Goal: Find specific page/section: Find specific page/section

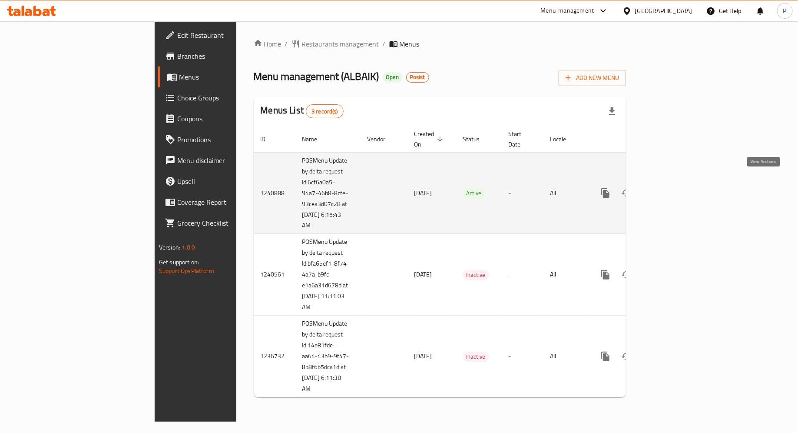
click at [679, 183] on link "enhanced table" at bounding box center [668, 193] width 21 height 21
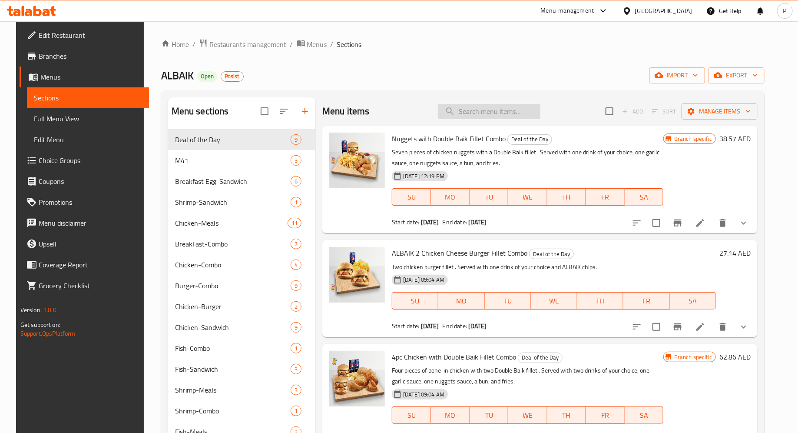
click at [484, 110] on input "search" at bounding box center [489, 111] width 103 height 15
paste input "8 Piece with 4 Single Burger Fillet Combo Meal"
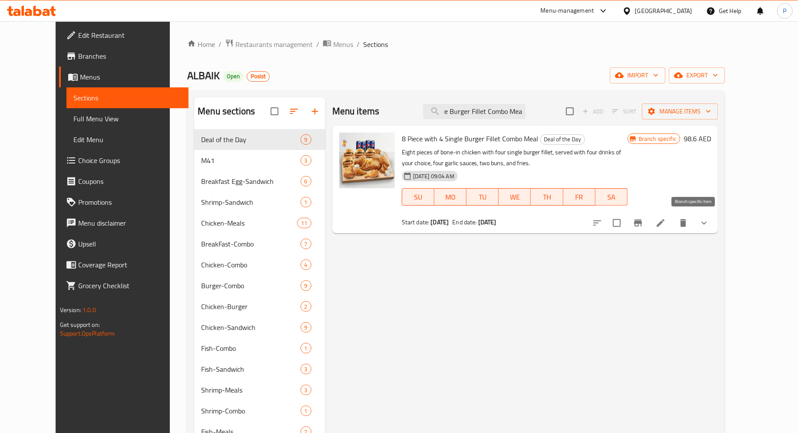
type input "8 Piece with 4 Single Burger Fillet Combo Meal"
click at [642, 222] on icon "Branch-specific-item" at bounding box center [638, 222] width 8 height 7
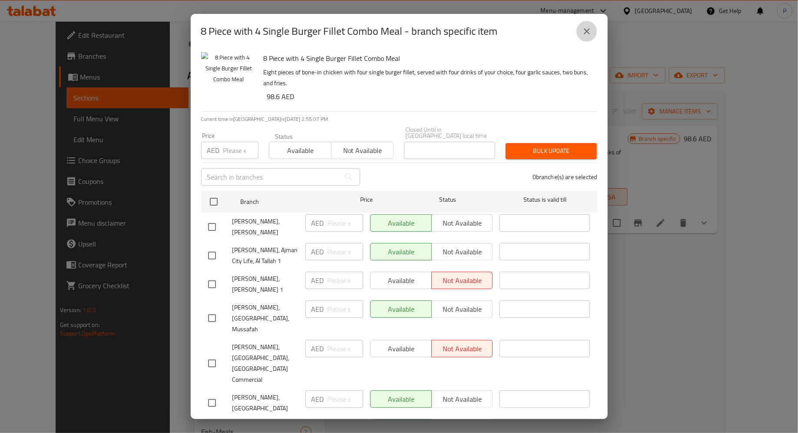
click at [586, 29] on icon "close" at bounding box center [587, 31] width 6 height 6
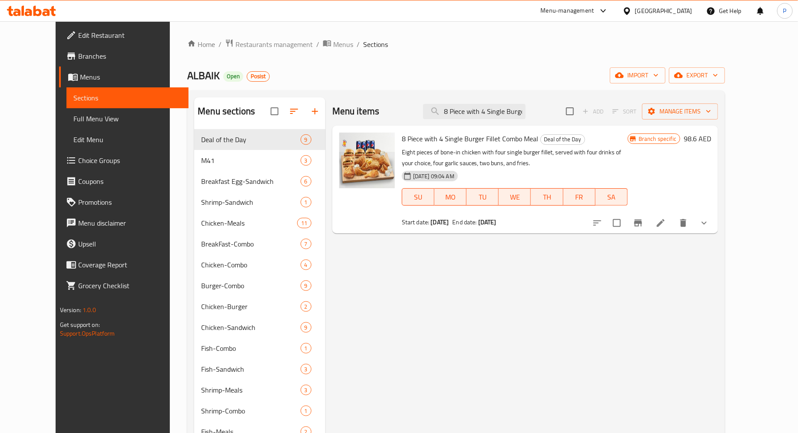
click at [78, 48] on link "Branches" at bounding box center [124, 56] width 130 height 21
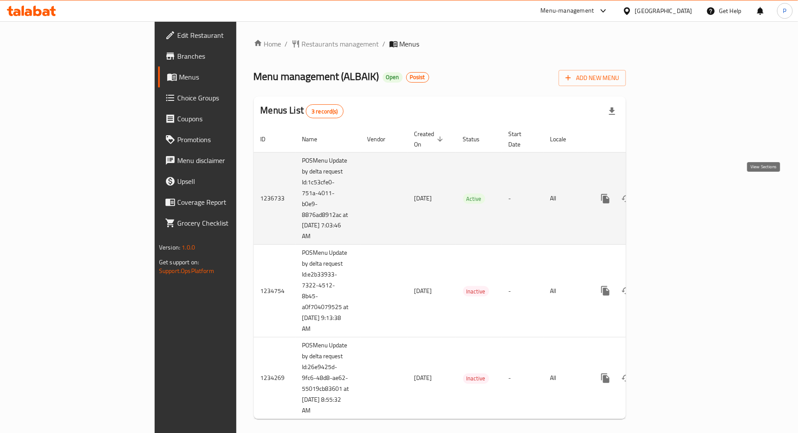
click at [674, 193] on icon "enhanced table" at bounding box center [668, 198] width 10 height 10
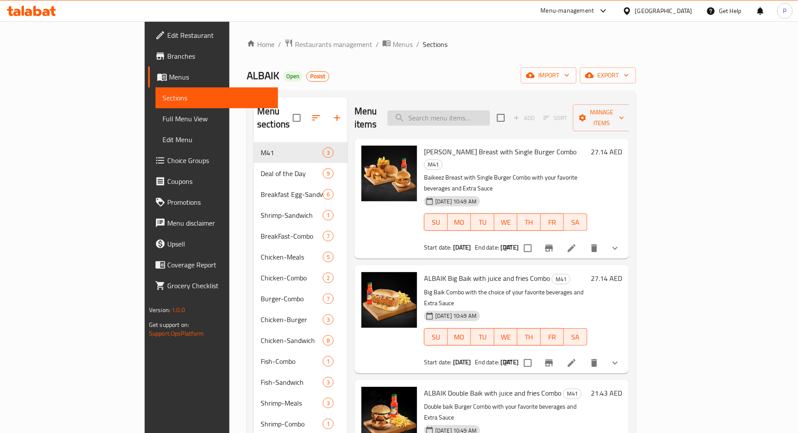
click at [490, 113] on input "search" at bounding box center [439, 117] width 103 height 15
paste input "8 Piece"
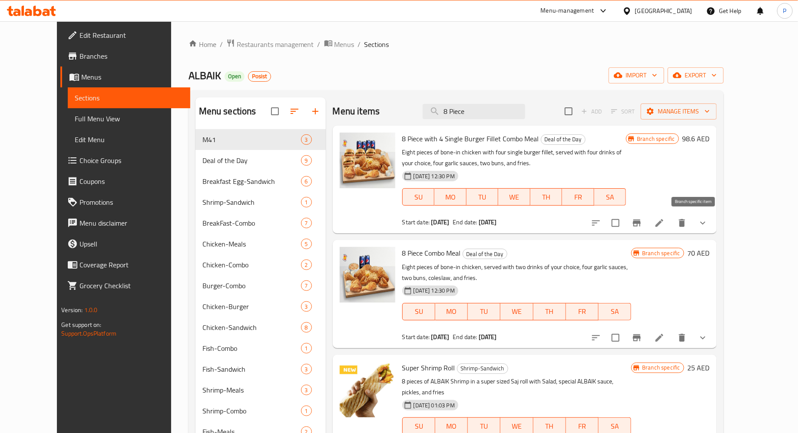
type input "8 Piece"
click at [641, 221] on icon "Branch-specific-item" at bounding box center [637, 222] width 8 height 7
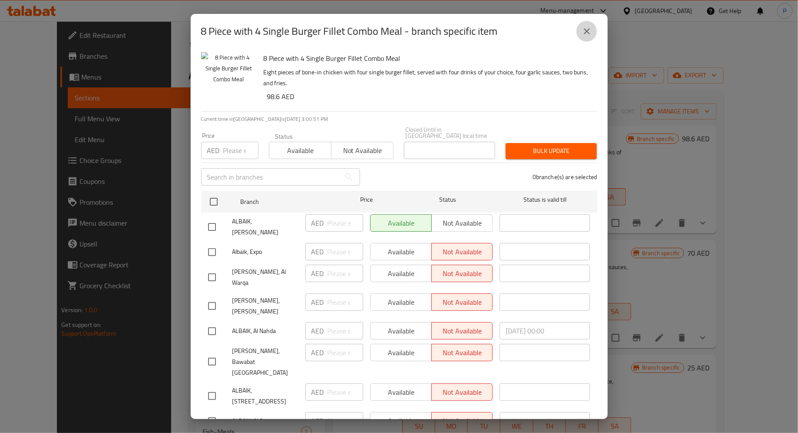
click at [586, 33] on icon "close" at bounding box center [587, 31] width 10 height 10
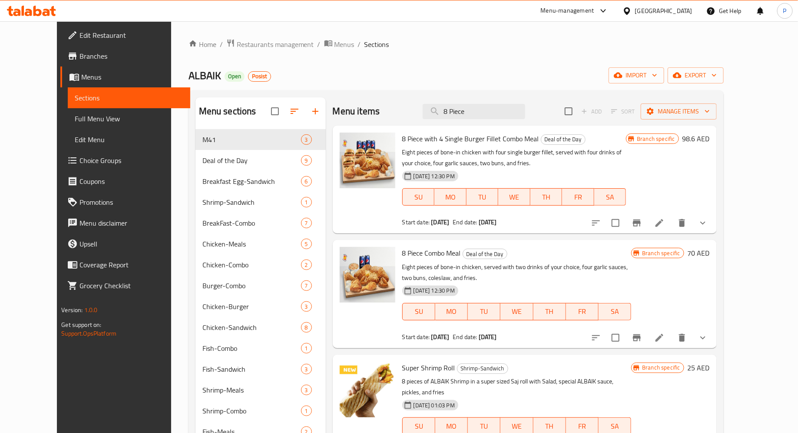
click at [80, 59] on span "Branches" at bounding box center [132, 56] width 104 height 10
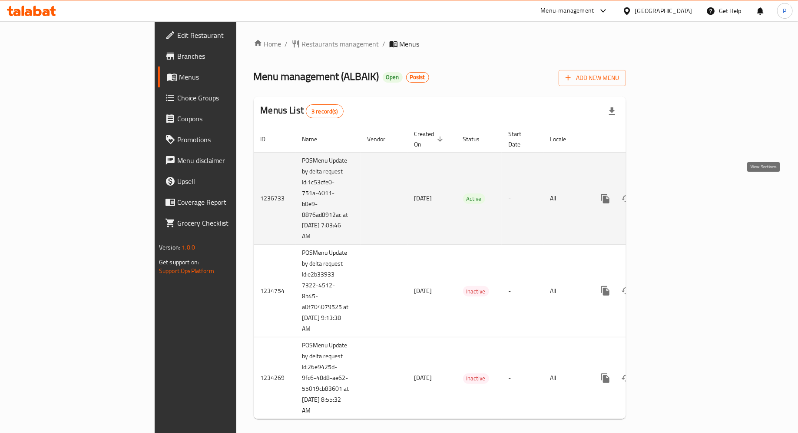
click at [674, 193] on icon "enhanced table" at bounding box center [668, 198] width 10 height 10
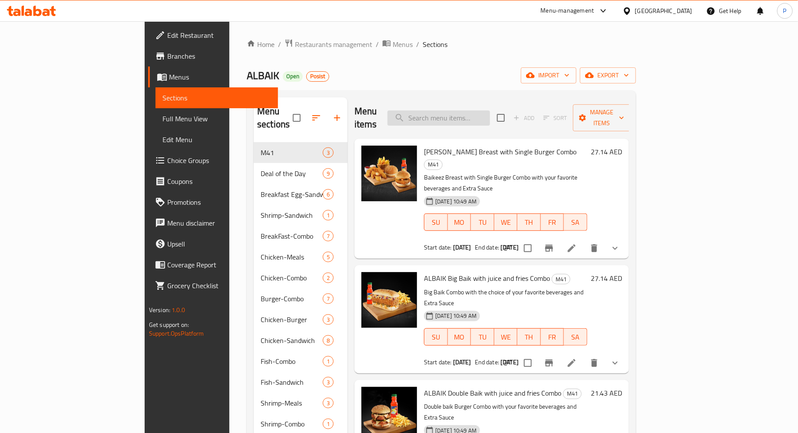
click at [478, 115] on input "search" at bounding box center [439, 117] width 103 height 15
paste input "8 Piece"
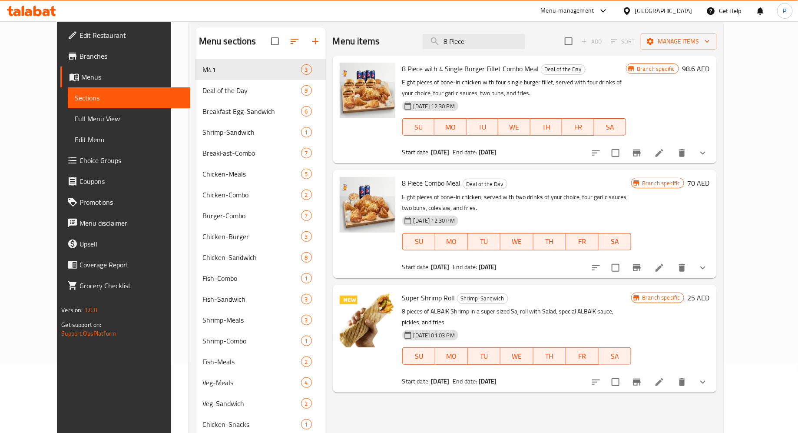
scroll to position [16, 0]
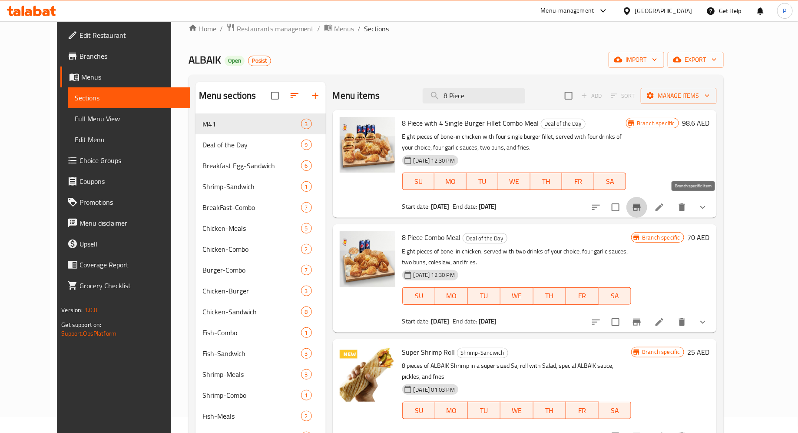
click at [642, 210] on icon "Branch-specific-item" at bounding box center [637, 207] width 10 height 10
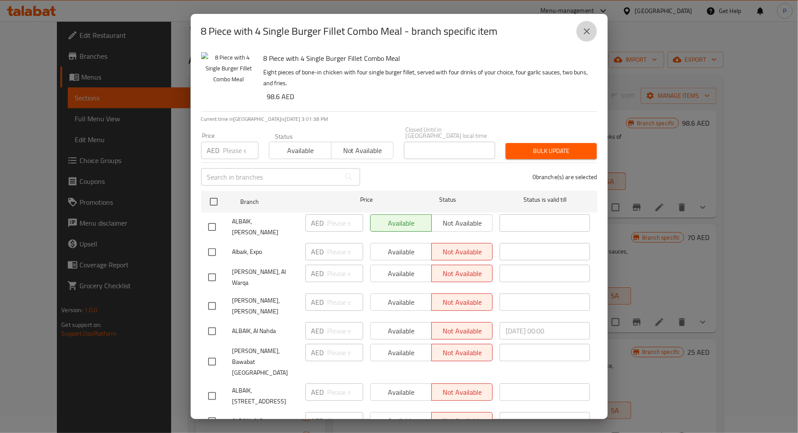
click at [589, 36] on icon "close" at bounding box center [587, 31] width 10 height 10
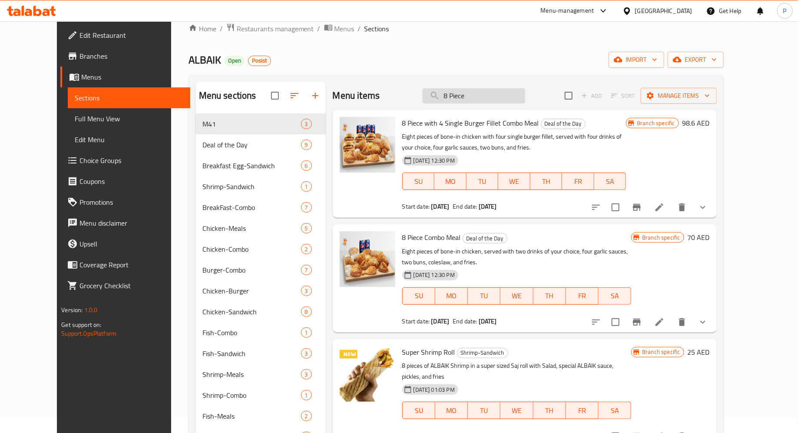
click at [488, 96] on input "8 Piece" at bounding box center [474, 95] width 103 height 15
paste input "4pc Chicken"
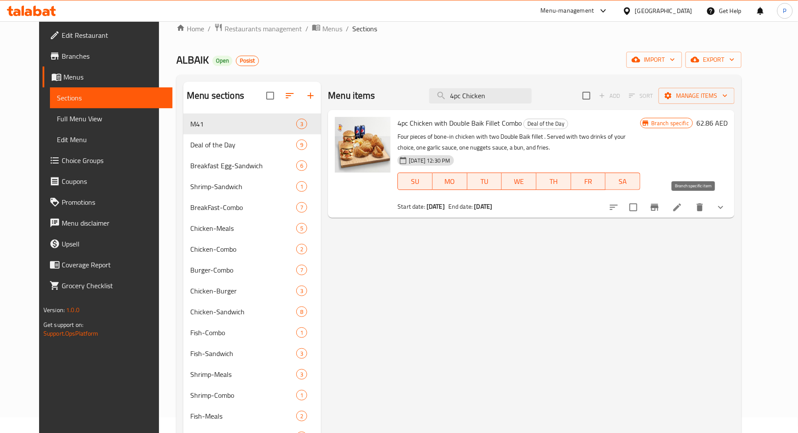
click at [660, 211] on icon "Branch-specific-item" at bounding box center [655, 207] width 10 height 10
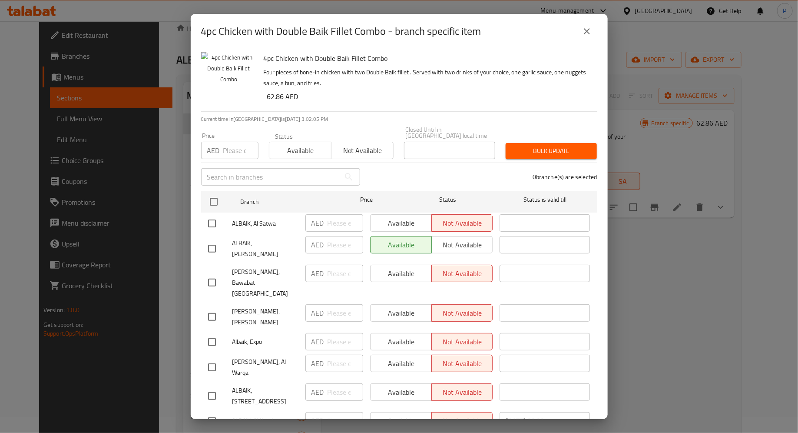
click at [589, 28] on icon "close" at bounding box center [587, 31] width 10 height 10
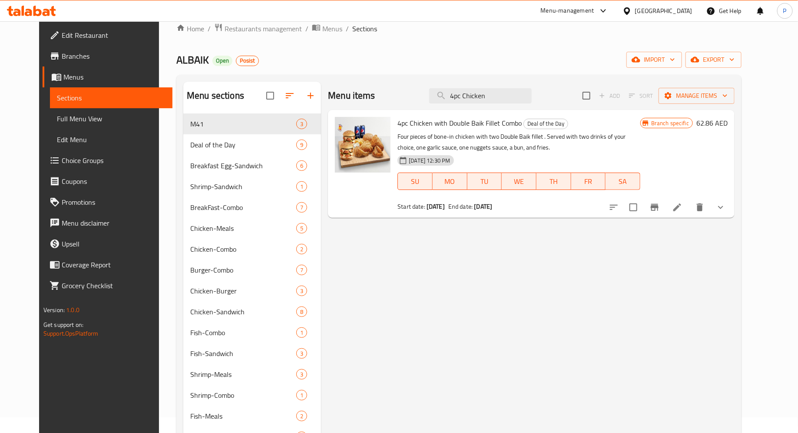
click at [397, 51] on div "Home / Restaurants management / Menus / Sections ALBAIK Open Posist import expo…" at bounding box center [458, 334] width 565 height 622
click at [507, 93] on input "4pc Chicken" at bounding box center [480, 95] width 103 height 15
paste input "8 Piece with 4"
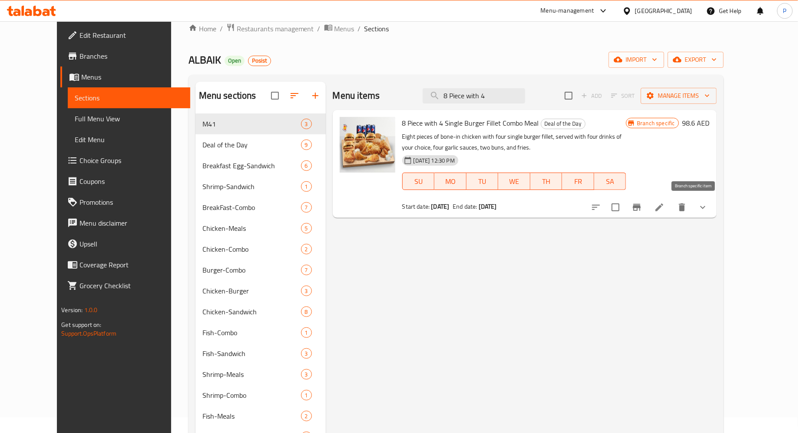
click at [641, 206] on icon "Branch-specific-item" at bounding box center [637, 207] width 8 height 7
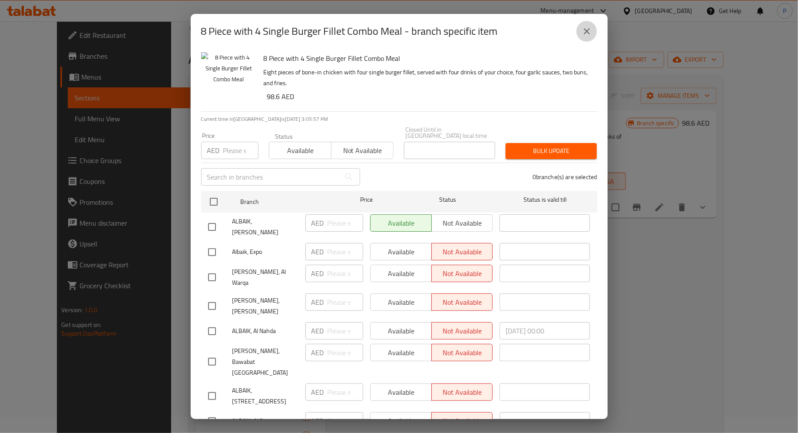
click at [586, 32] on icon "close" at bounding box center [587, 31] width 6 height 6
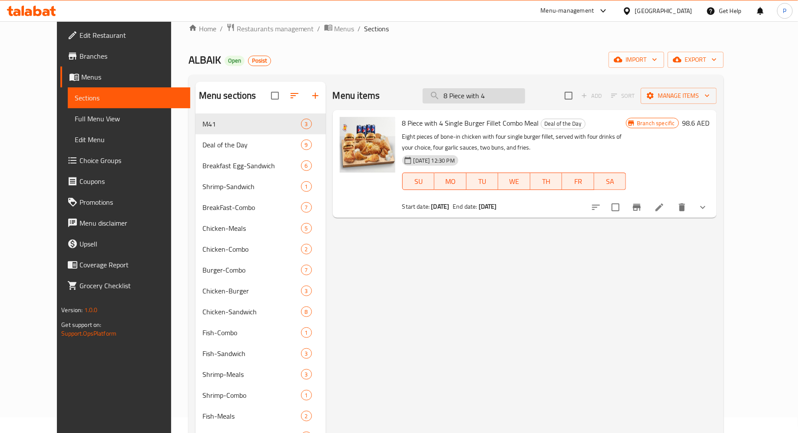
click at [505, 100] on input "8 Piece with 4" at bounding box center [474, 95] width 103 height 15
paste input "Nuggets with"
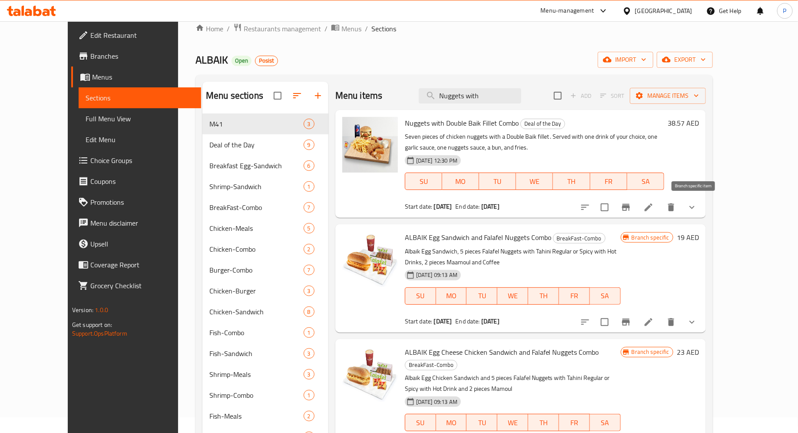
type input "Nuggets with"
click at [630, 208] on icon "Branch-specific-item" at bounding box center [626, 207] width 8 height 7
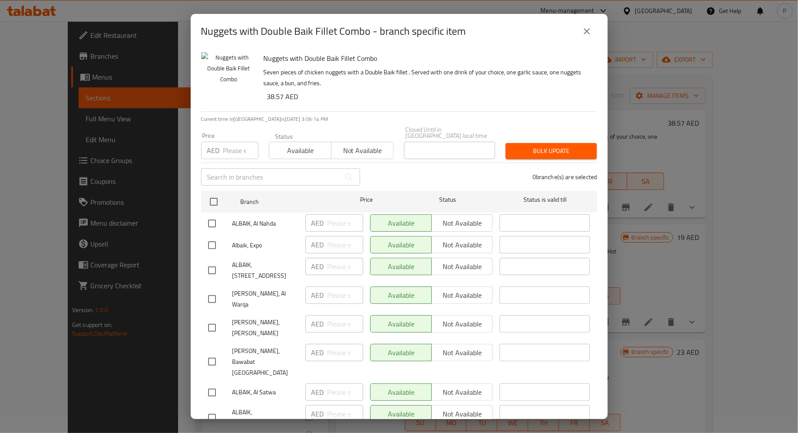
click at [590, 26] on button "close" at bounding box center [587, 31] width 21 height 21
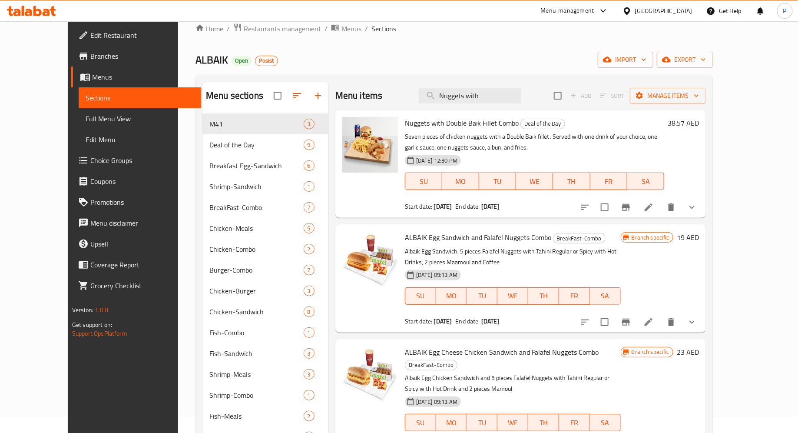
click at [30, 16] on div at bounding box center [31, 11] width 49 height 10
